Goal: Task Accomplishment & Management: Manage account settings

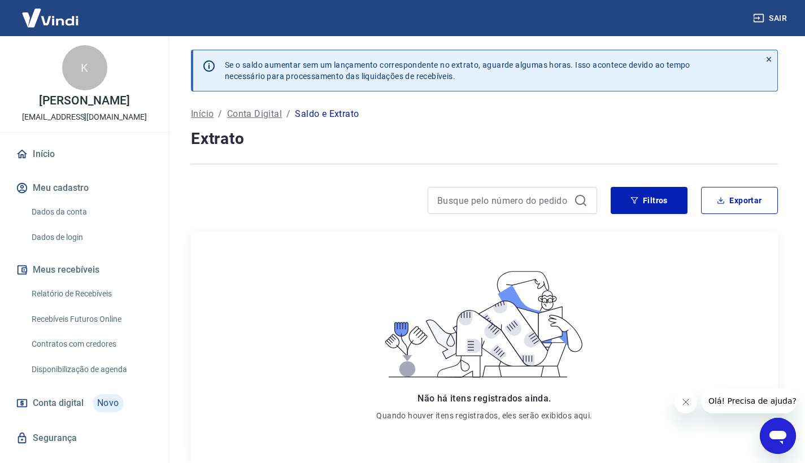
scroll to position [66, 0]
click at [32, 151] on link "Início" at bounding box center [85, 154] width 142 height 25
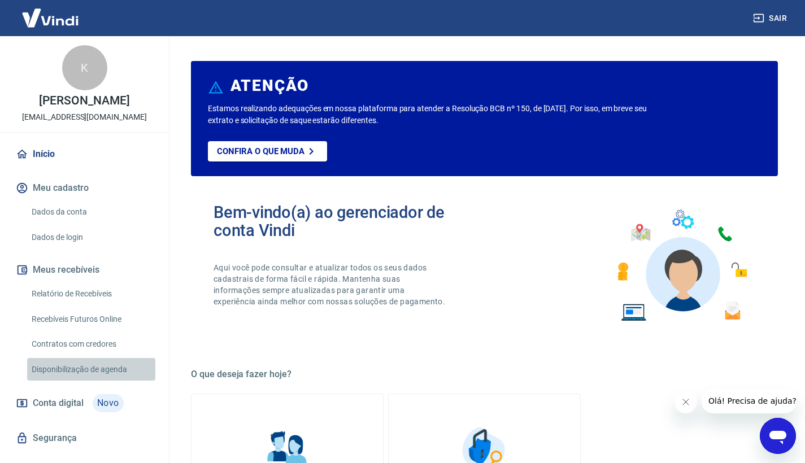
click at [108, 364] on link "Disponibilização de agenda" at bounding box center [91, 369] width 128 height 23
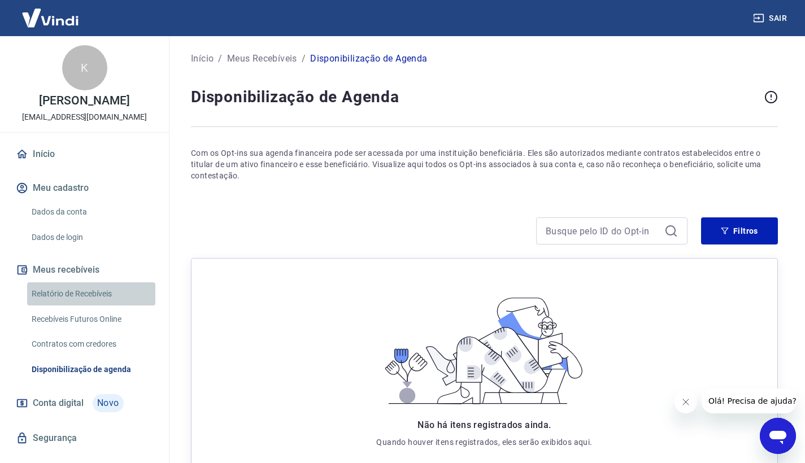
click at [107, 301] on link "Relatório de Recebíveis" at bounding box center [91, 294] width 128 height 23
